Goal: Information Seeking & Learning: Learn about a topic

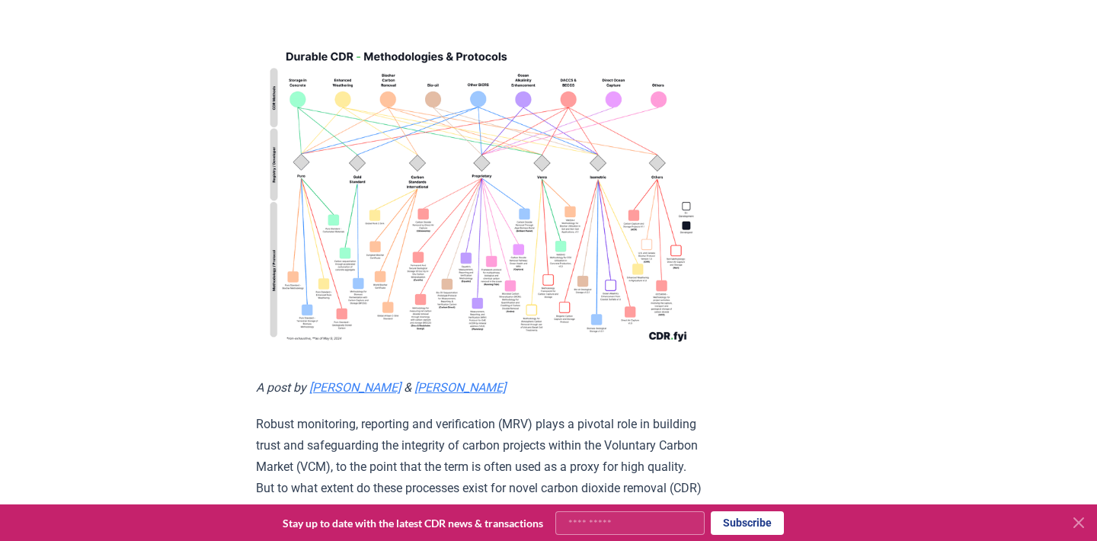
scroll to position [174, 0]
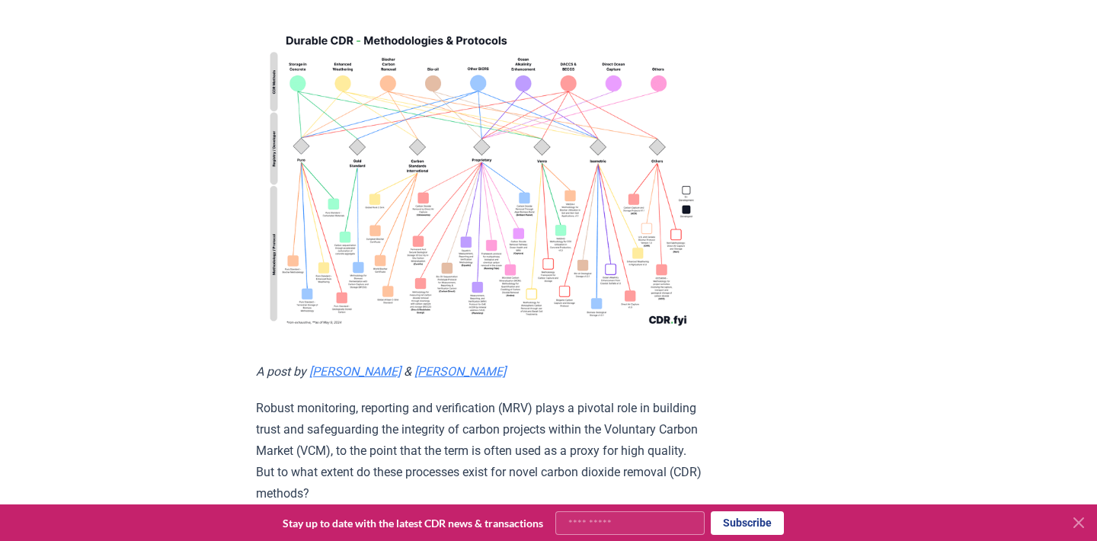
click at [478, 217] on img at bounding box center [479, 177] width 446 height 318
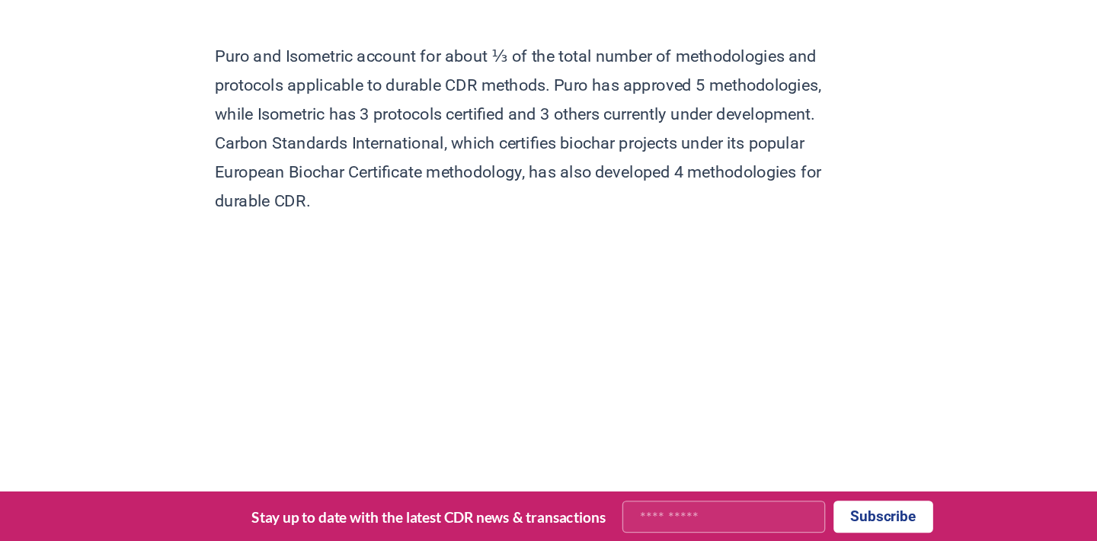
scroll to position [3019, 0]
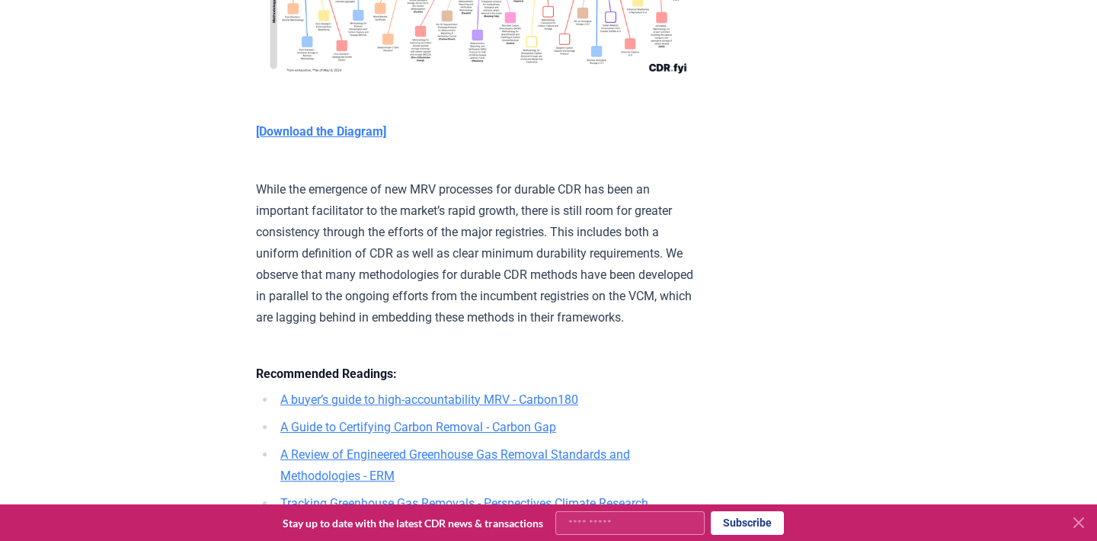
scroll to position [4085, 0]
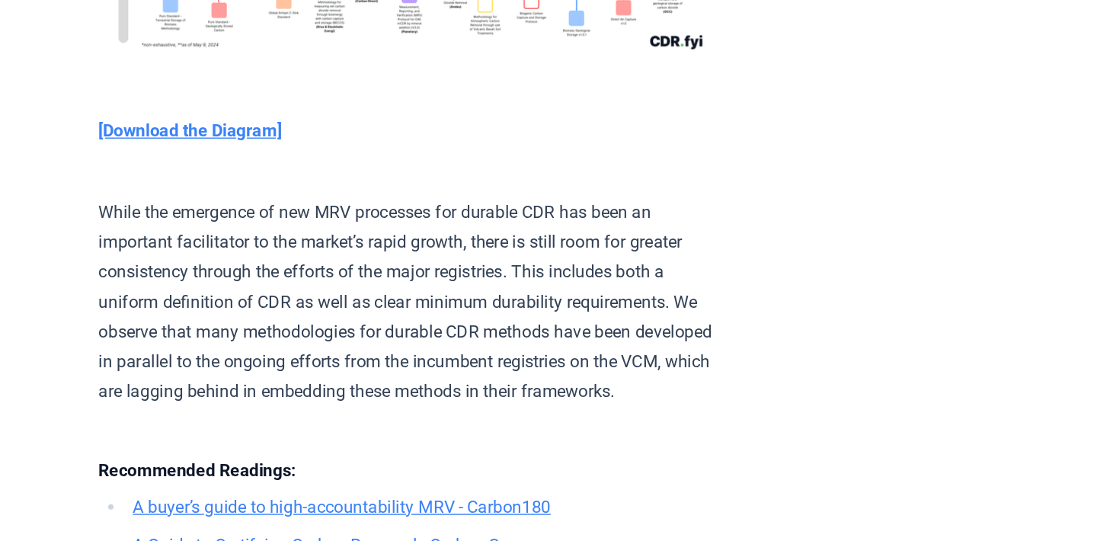
click at [369, 278] on p "While the emergence of new MRV processes for durable CDR has been an important …" at bounding box center [479, 323] width 446 height 171
click at [485, 310] on p "While the emergence of new MRV processes for durable CDR has been an important …" at bounding box center [479, 323] width 446 height 171
click at [702, 307] on p "While the emergence of new MRV processes for durable CDR has been an important …" at bounding box center [479, 323] width 446 height 171
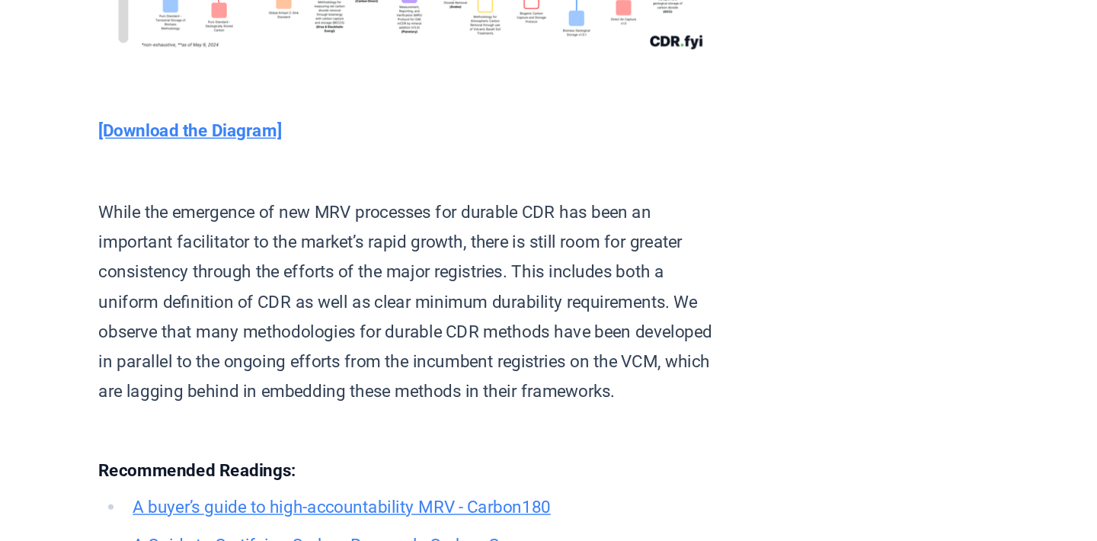
click at [702, 307] on p "While the emergence of new MRV processes for durable CDR has been an important …" at bounding box center [479, 323] width 446 height 171
click at [523, 322] on p "While the emergence of new MRV processes for durable CDR has been an important …" at bounding box center [479, 323] width 446 height 171
click at [678, 344] on p "While the emergence of new MRV processes for durable CDR has been an important …" at bounding box center [479, 323] width 446 height 171
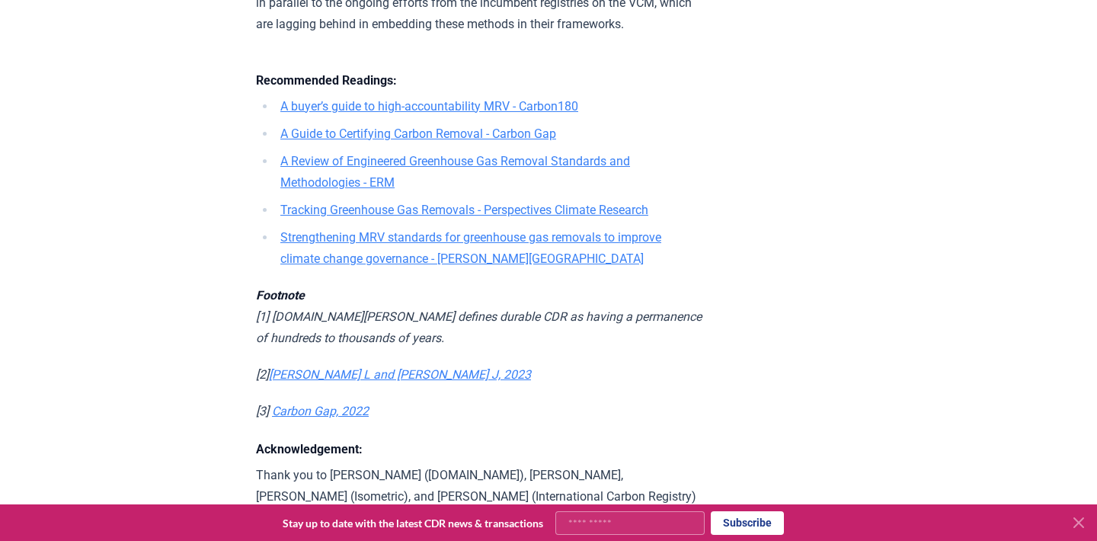
scroll to position [4530, 0]
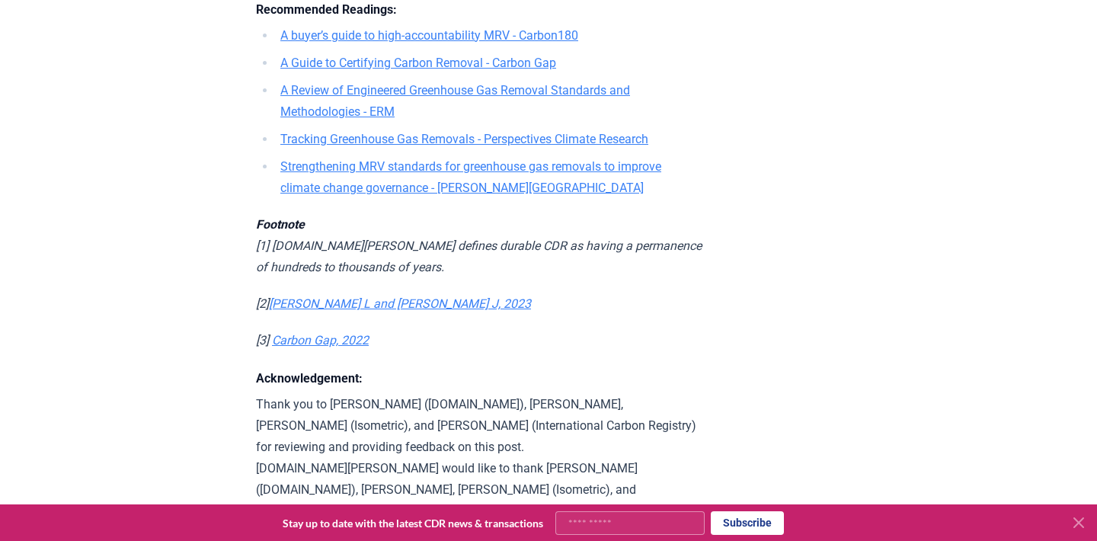
click at [1086, 530] on icon at bounding box center [1079, 523] width 18 height 18
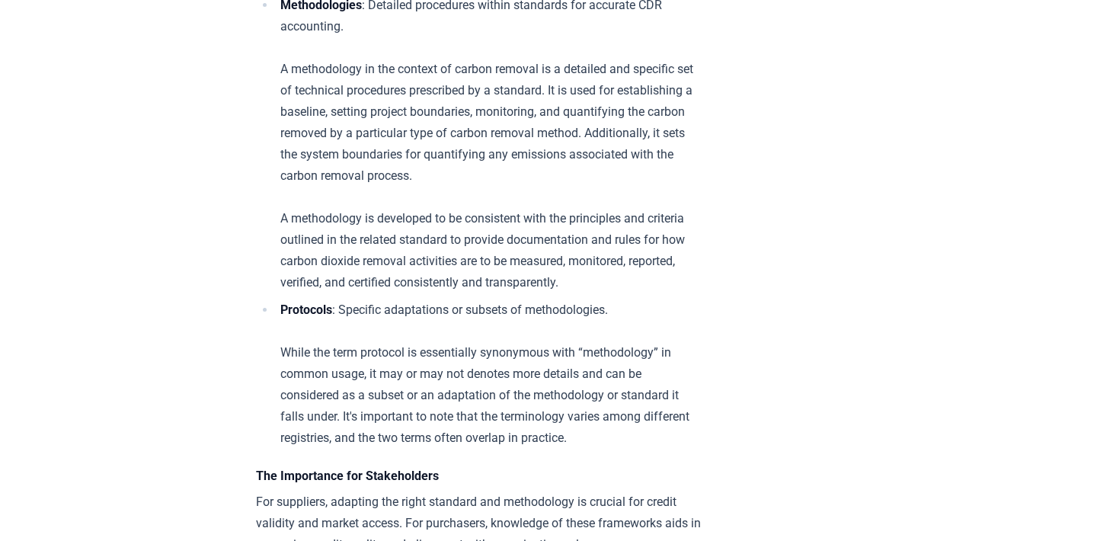
scroll to position [1561, 0]
